Goal: Navigation & Orientation: Find specific page/section

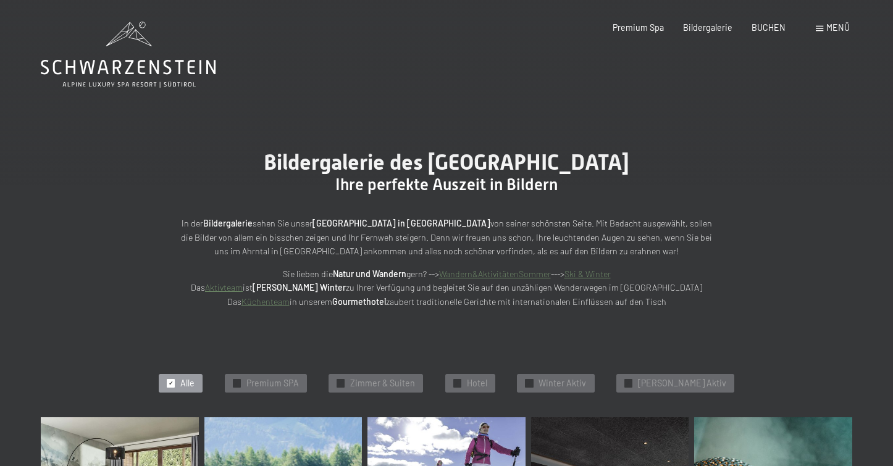
scroll to position [2, 0]
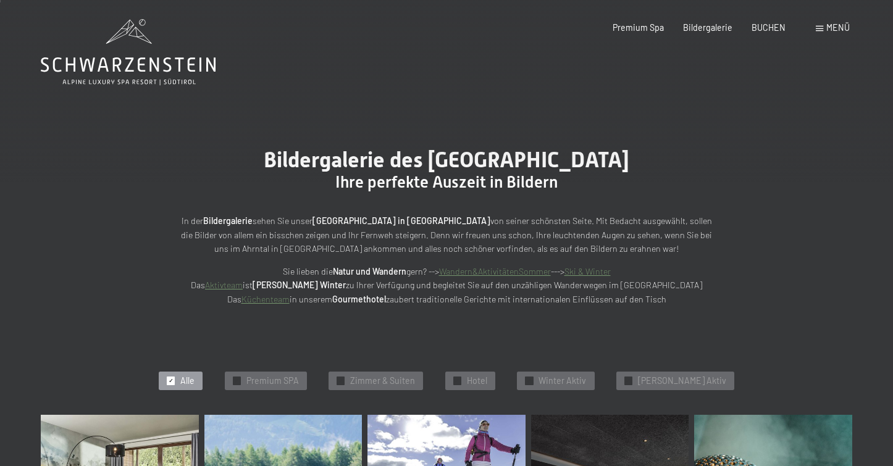
click at [129, 44] on icon at bounding box center [128, 52] width 175 height 66
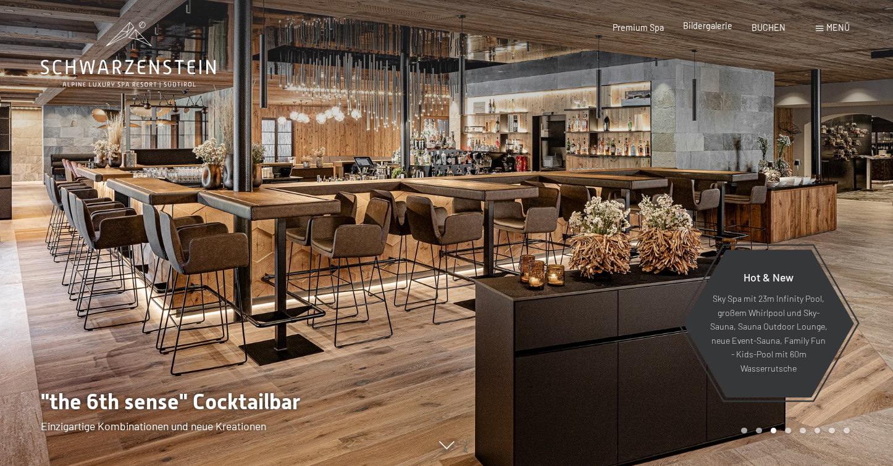
click at [708, 33] on div "Premium Spa Bildergalerie BUCHEN" at bounding box center [689, 28] width 230 height 12
click at [711, 25] on span "Bildergalerie" at bounding box center [707, 25] width 49 height 10
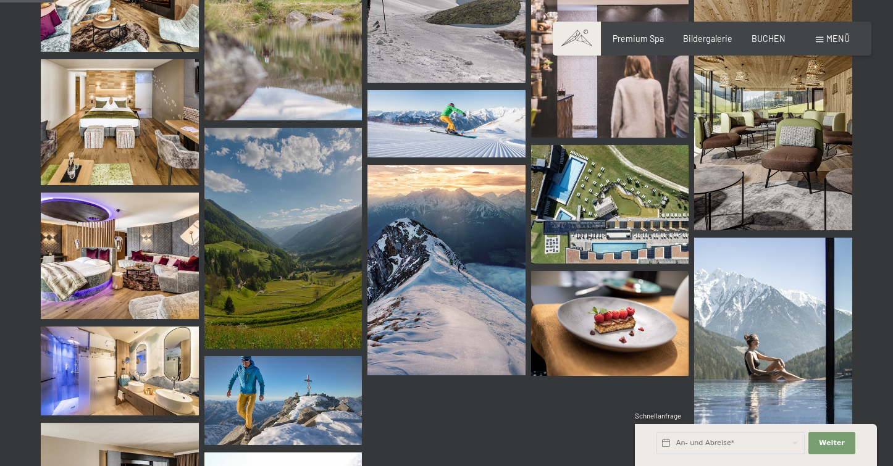
scroll to position [763, 0]
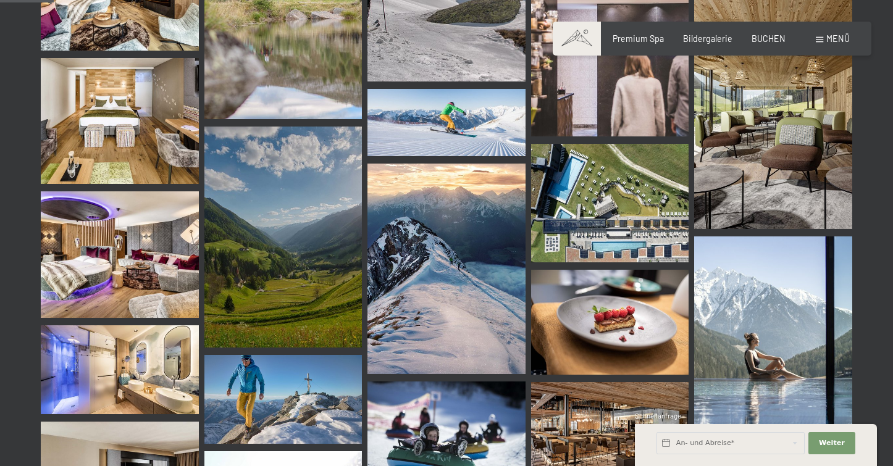
click at [642, 201] on img at bounding box center [610, 203] width 158 height 119
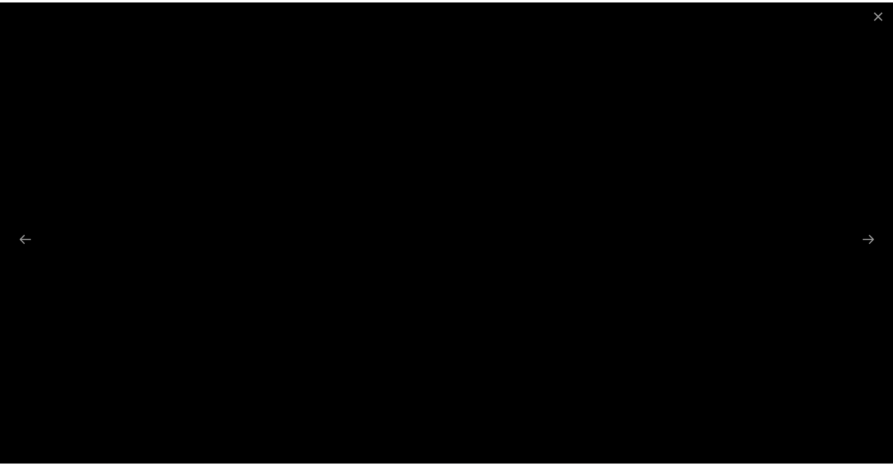
scroll to position [778, 0]
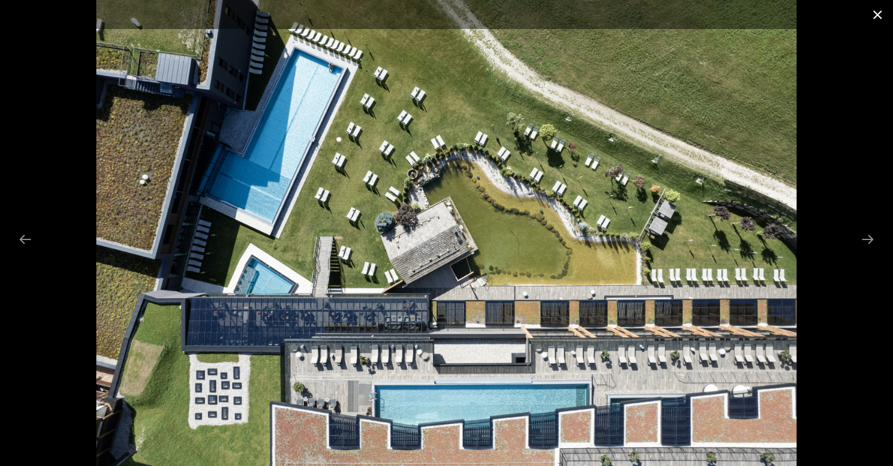
click at [877, 13] on button "Close gallery" at bounding box center [877, 14] width 31 height 29
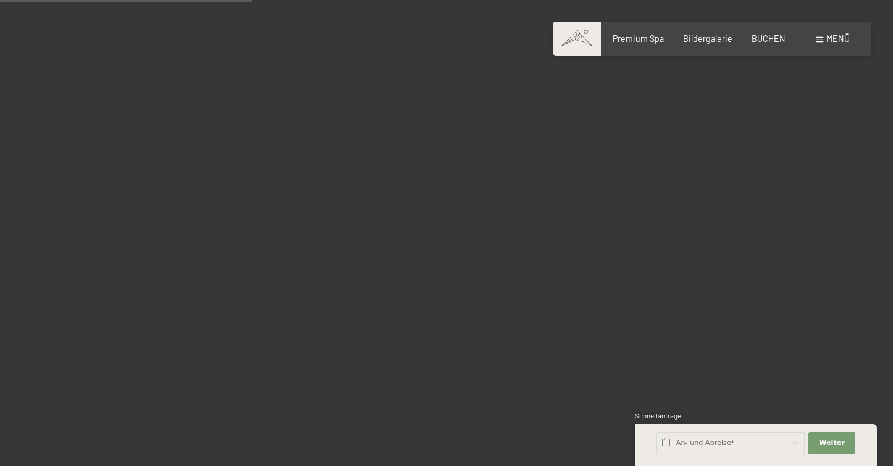
scroll to position [3589, 0]
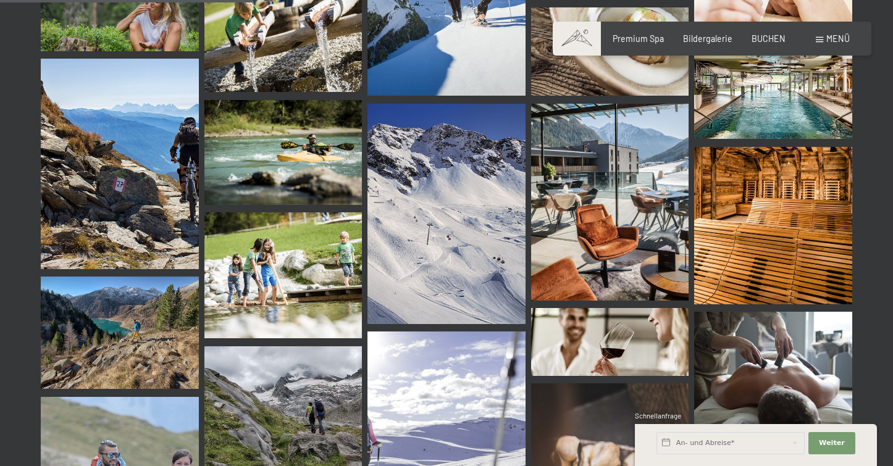
click at [779, 240] on img at bounding box center [773, 226] width 158 height 158
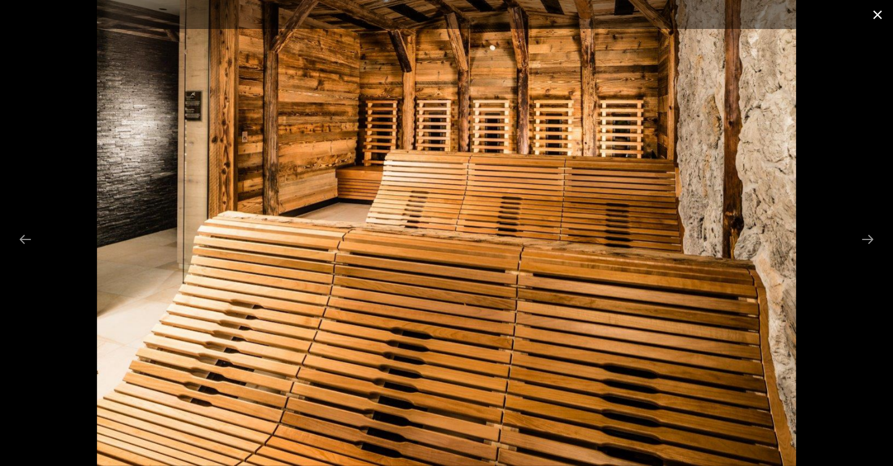
click at [884, 16] on button "Close gallery" at bounding box center [877, 14] width 31 height 29
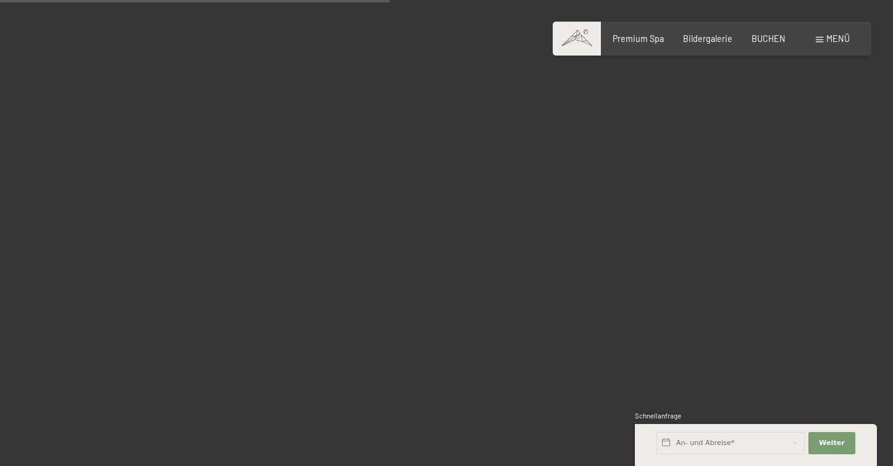
scroll to position [5520, 0]
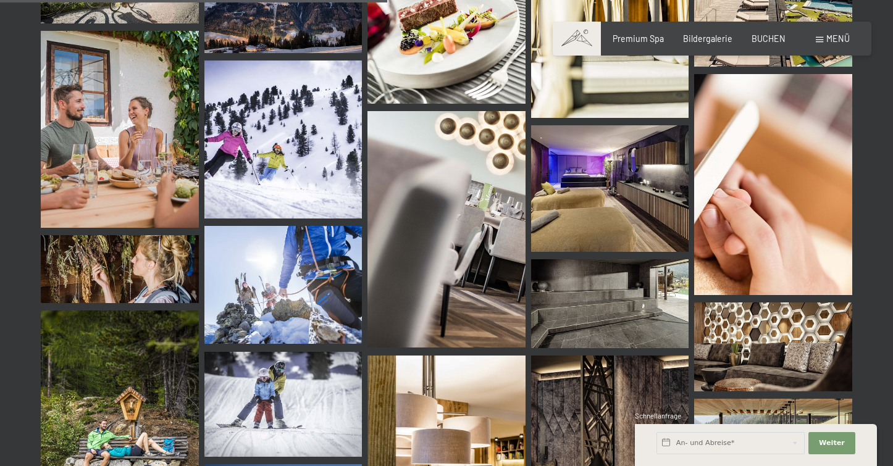
click at [600, 185] on img at bounding box center [610, 188] width 158 height 126
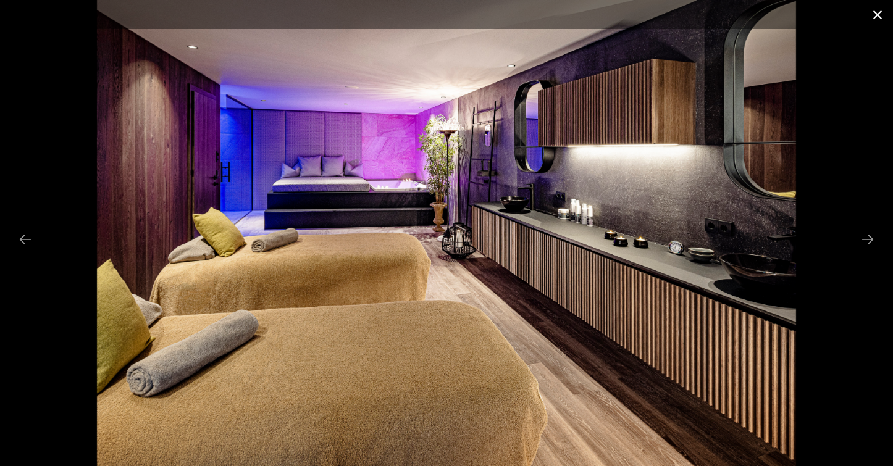
click at [876, 18] on button "Close gallery" at bounding box center [877, 14] width 31 height 29
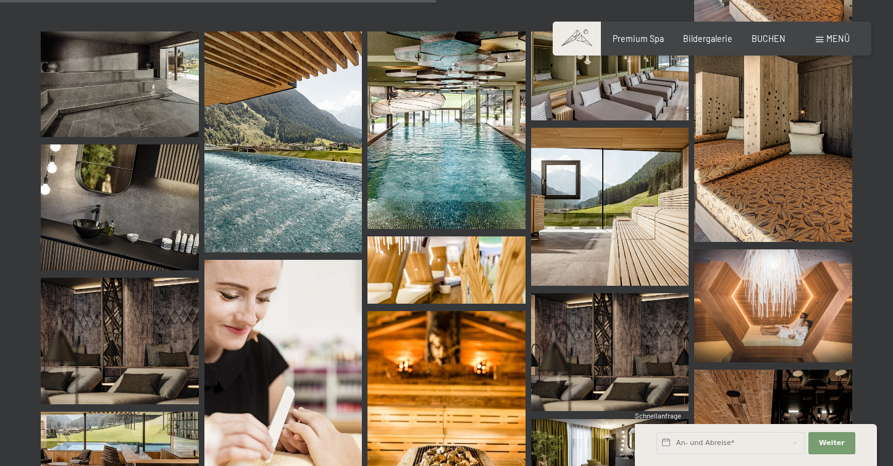
scroll to position [6171, 0]
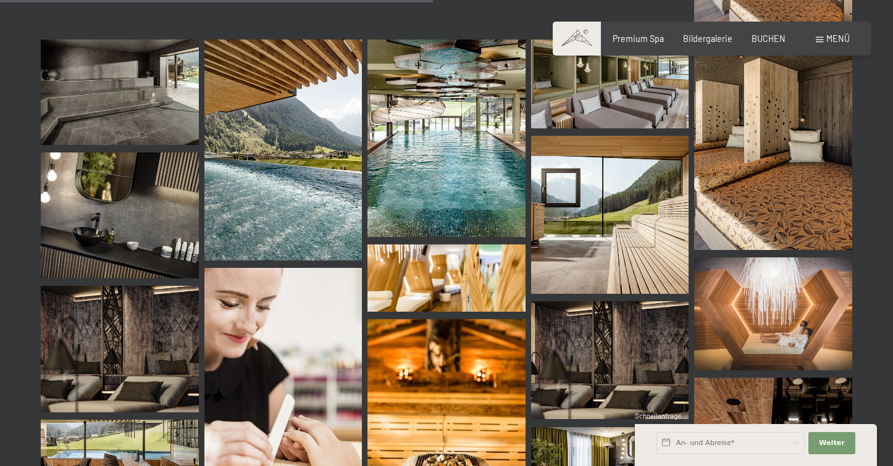
click at [577, 218] on img at bounding box center [610, 215] width 158 height 158
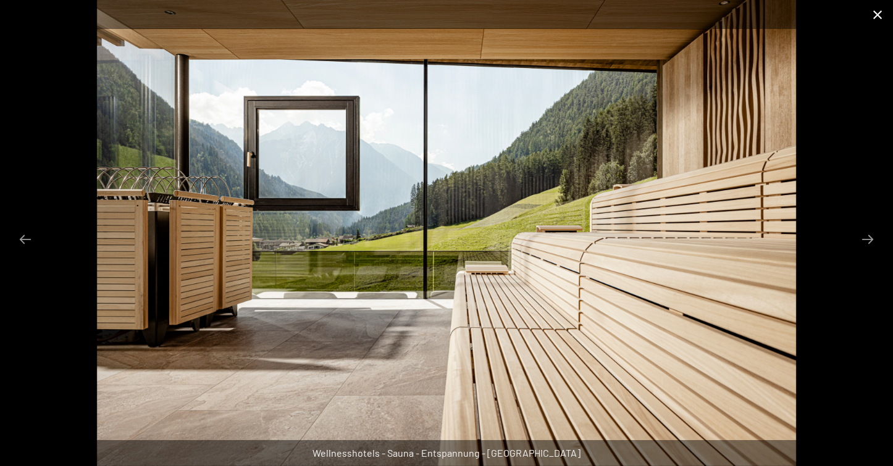
click at [874, 10] on button "Close gallery" at bounding box center [877, 14] width 31 height 29
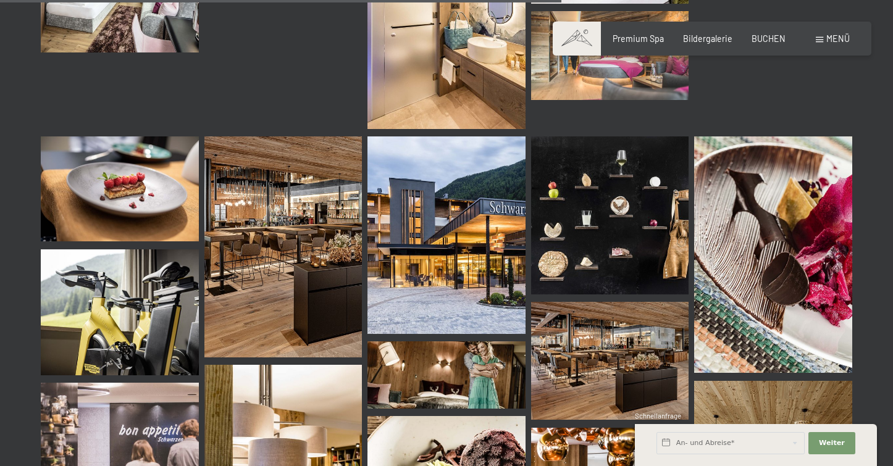
scroll to position [7997, 0]
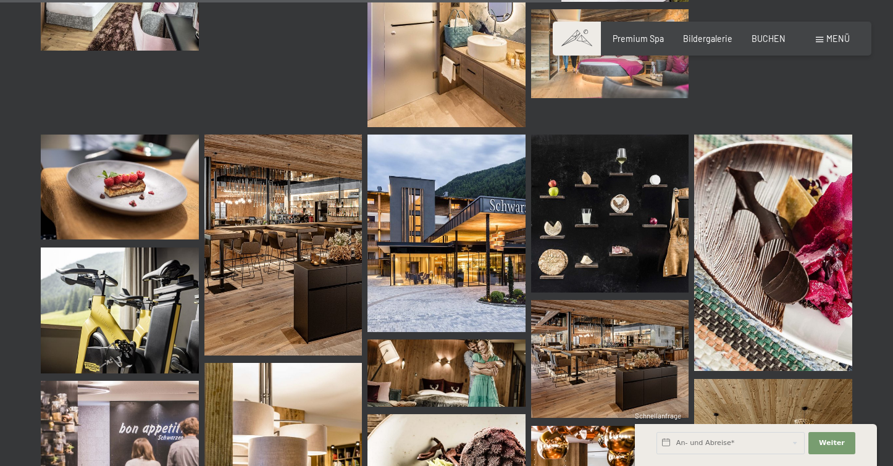
click at [424, 216] on img at bounding box center [446, 233] width 158 height 197
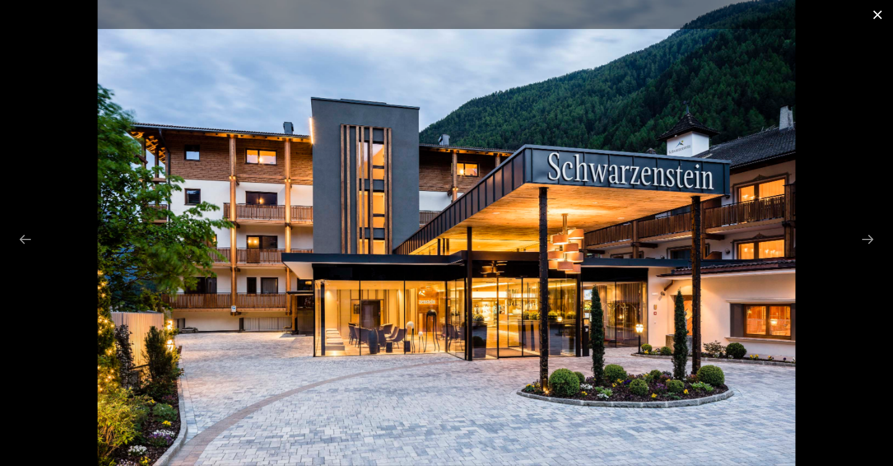
click at [876, 17] on button "Close gallery" at bounding box center [877, 14] width 31 height 29
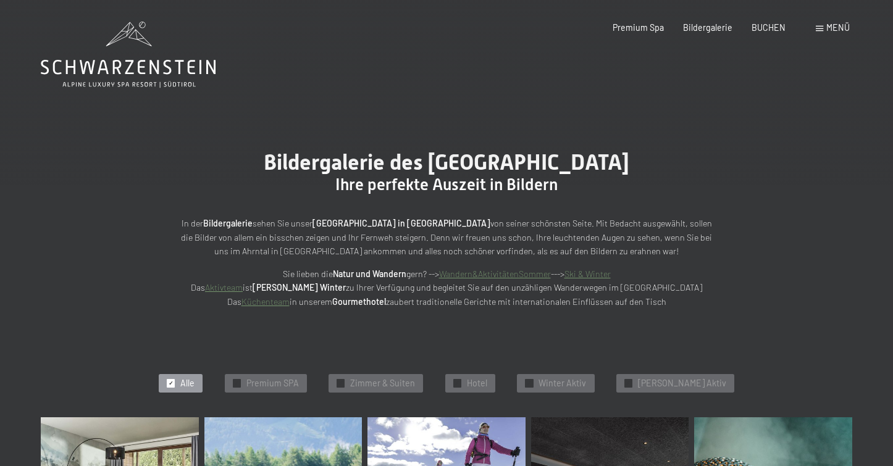
scroll to position [0, 0]
click at [175, 76] on icon at bounding box center [128, 55] width 175 height 66
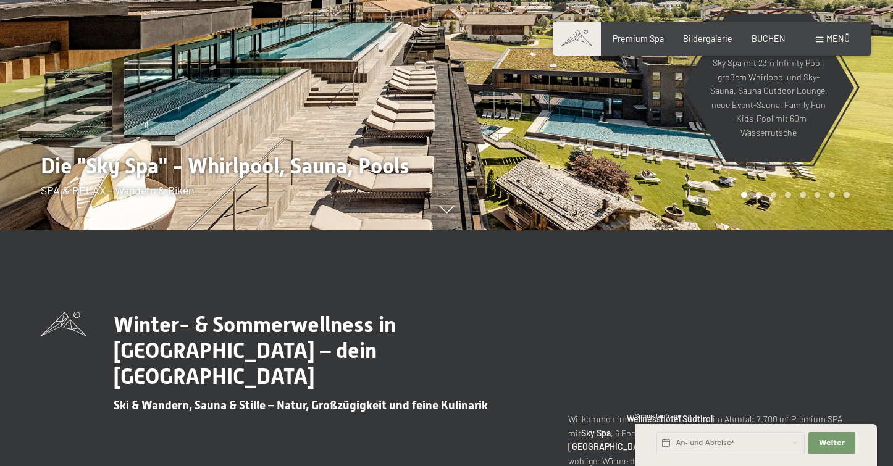
scroll to position [237, 0]
